Goal: Task Accomplishment & Management: Complete application form

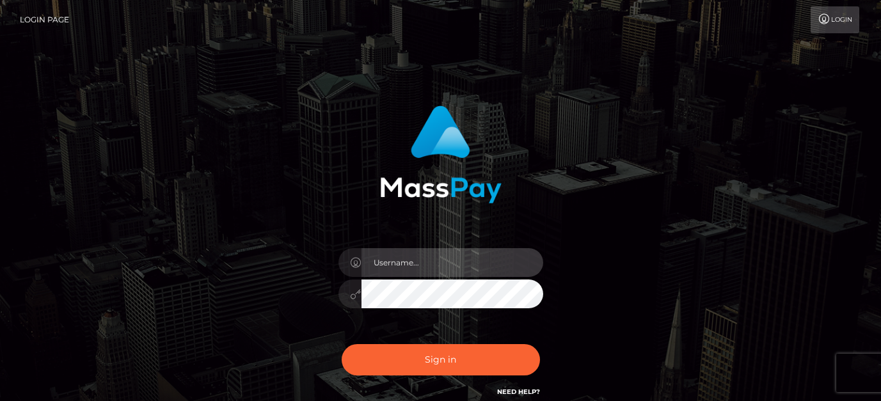
drag, startPoint x: 0, startPoint y: 0, endPoint x: 422, endPoint y: 276, distance: 503.9
click at [394, 267] on input "text" at bounding box center [453, 262] width 182 height 29
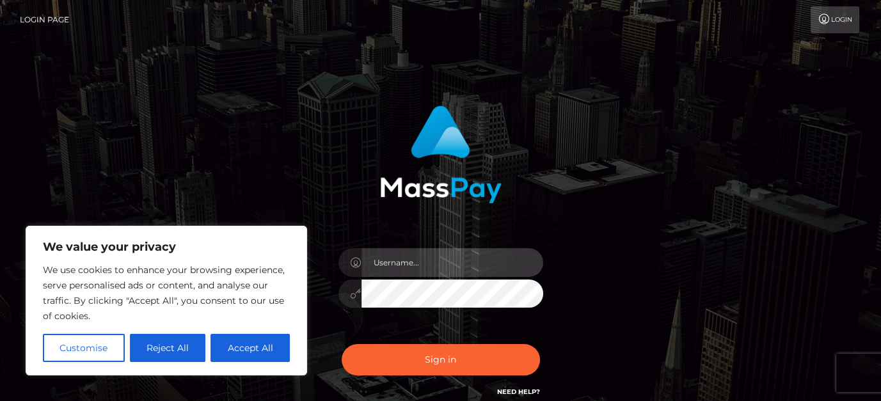
type input "[EMAIL_ADDRESS][DOMAIN_NAME]"
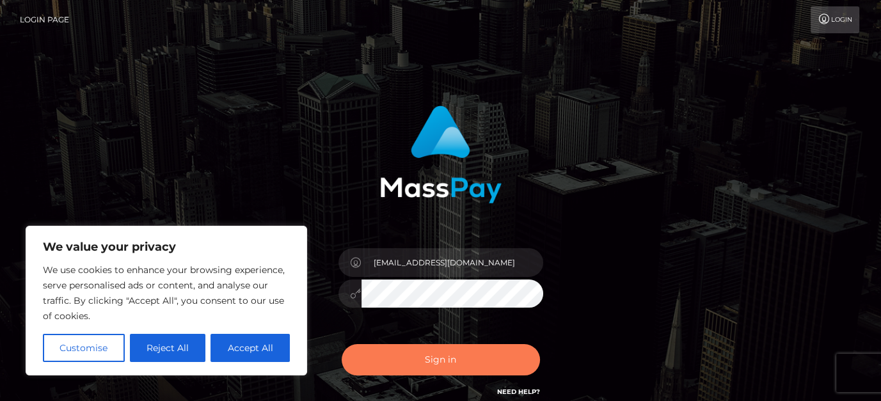
click at [409, 360] on button "Sign in" at bounding box center [441, 359] width 198 height 31
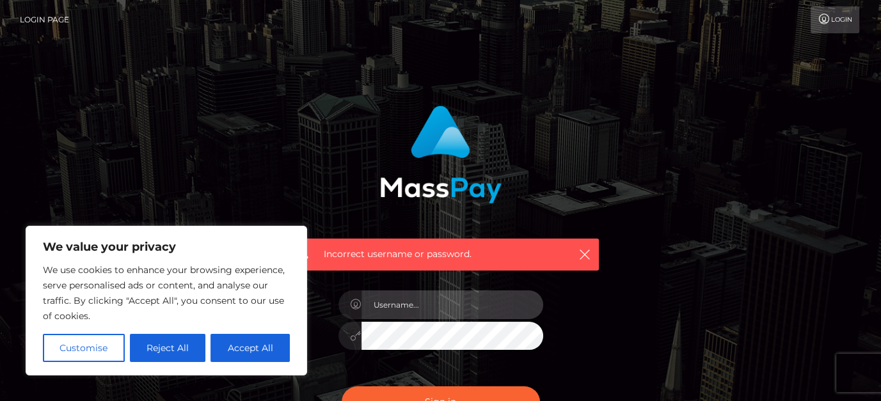
click at [431, 305] on input "text" at bounding box center [453, 305] width 182 height 29
type input "drmarkst@gmail.com"
click at [284, 332] on body "We value your privacy We use cookies to enhance your browsing experience, serve…" at bounding box center [440, 280] width 881 height 560
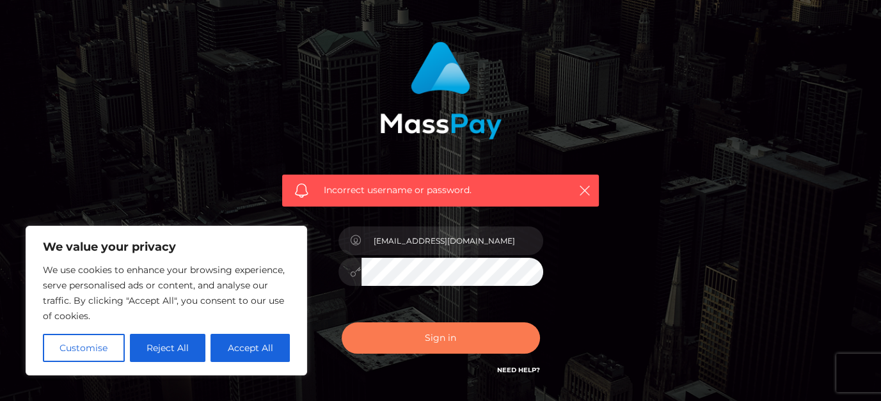
click at [448, 337] on button "Sign in" at bounding box center [441, 338] width 198 height 31
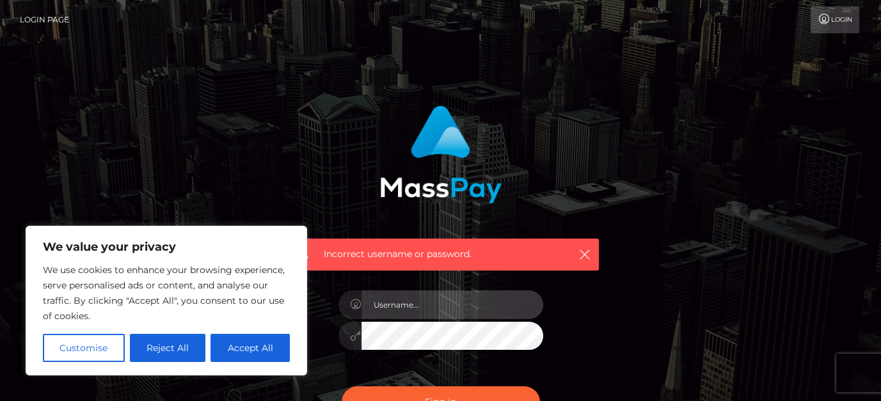
click at [396, 305] on input "text" at bounding box center [453, 305] width 182 height 29
type input "[EMAIL_ADDRESS][DOMAIN_NAME]"
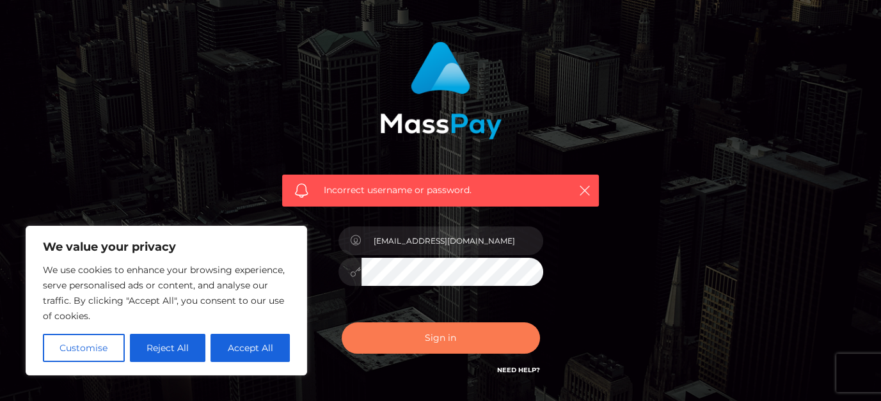
scroll to position [128, 0]
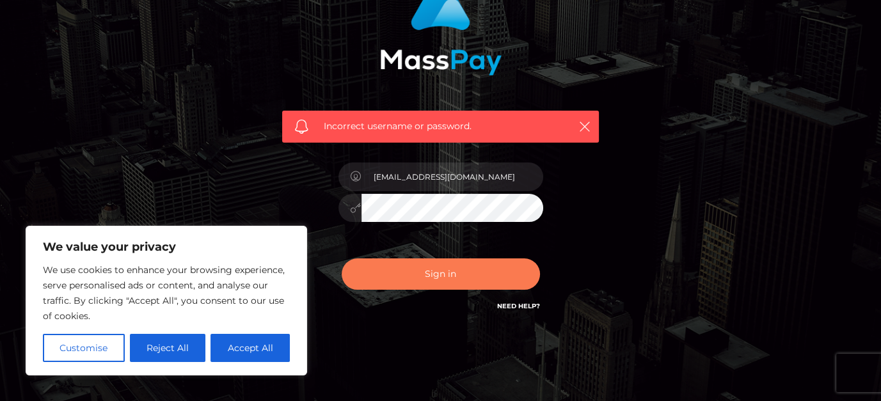
click at [419, 275] on button "Sign in" at bounding box center [441, 274] width 198 height 31
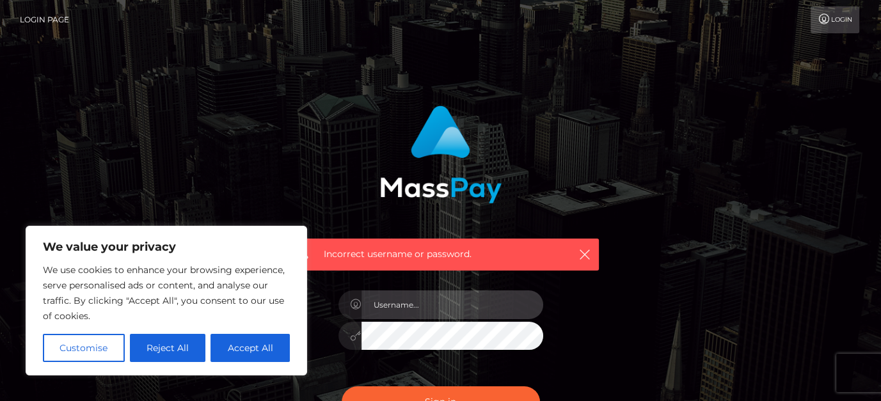
click at [380, 308] on input "text" at bounding box center [453, 305] width 182 height 29
type input "[EMAIL_ADDRESS][DOMAIN_NAME]"
click at [342, 387] on button "Sign in" at bounding box center [441, 402] width 198 height 31
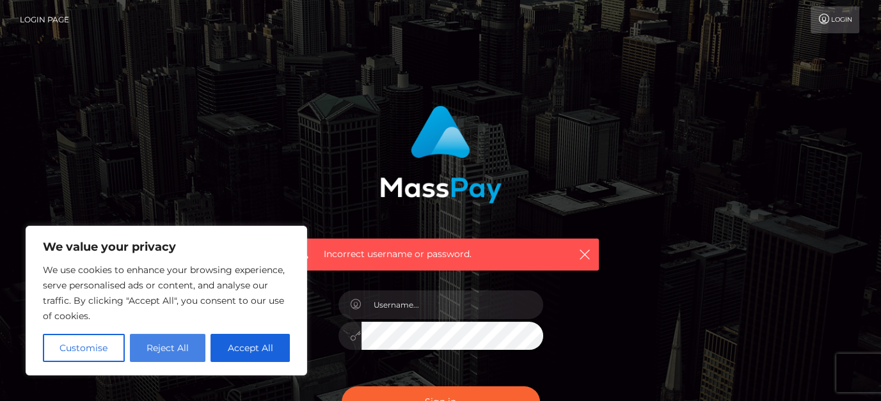
click at [166, 348] on button "Reject All" at bounding box center [168, 348] width 76 height 28
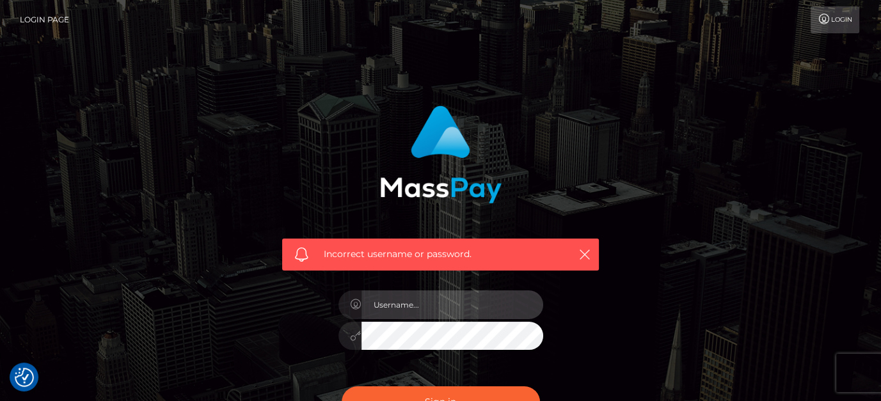
click at [415, 305] on input "text" at bounding box center [453, 305] width 182 height 29
click at [684, 291] on div "Incorrect username or password." at bounding box center [441, 280] width 730 height 368
click at [415, 311] on input "text" at bounding box center [453, 305] width 182 height 29
type input "drmarkSt@gmail.com"
click at [342, 387] on button "Sign in" at bounding box center [441, 402] width 198 height 31
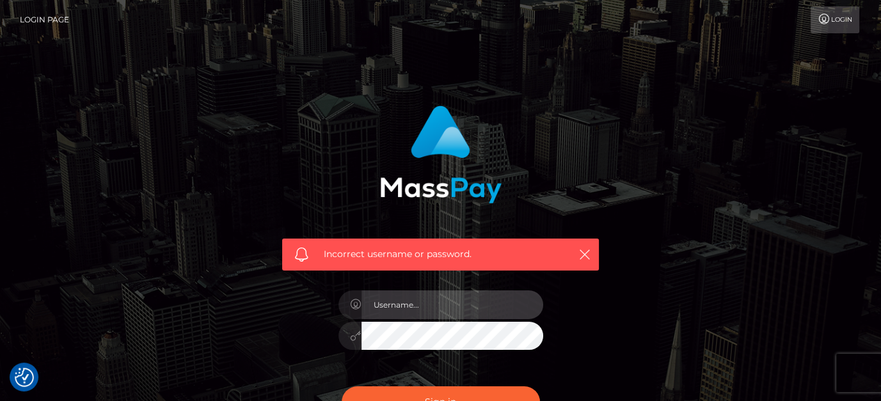
click at [404, 310] on input "text" at bounding box center [453, 305] width 182 height 29
type input "drmarkst@gmail.com"
click at [342, 387] on button "Sign in" at bounding box center [441, 402] width 198 height 31
click at [587, 255] on icon "button" at bounding box center [585, 254] width 13 height 13
click at [584, 252] on icon "button" at bounding box center [585, 254] width 13 height 13
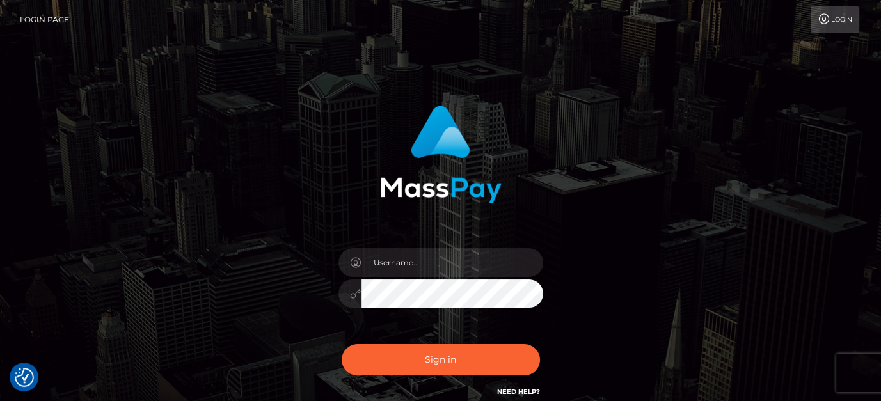
click at [440, 380] on div "Sign in" at bounding box center [441, 252] width 336 height 313
